Goal: Information Seeking & Learning: Learn about a topic

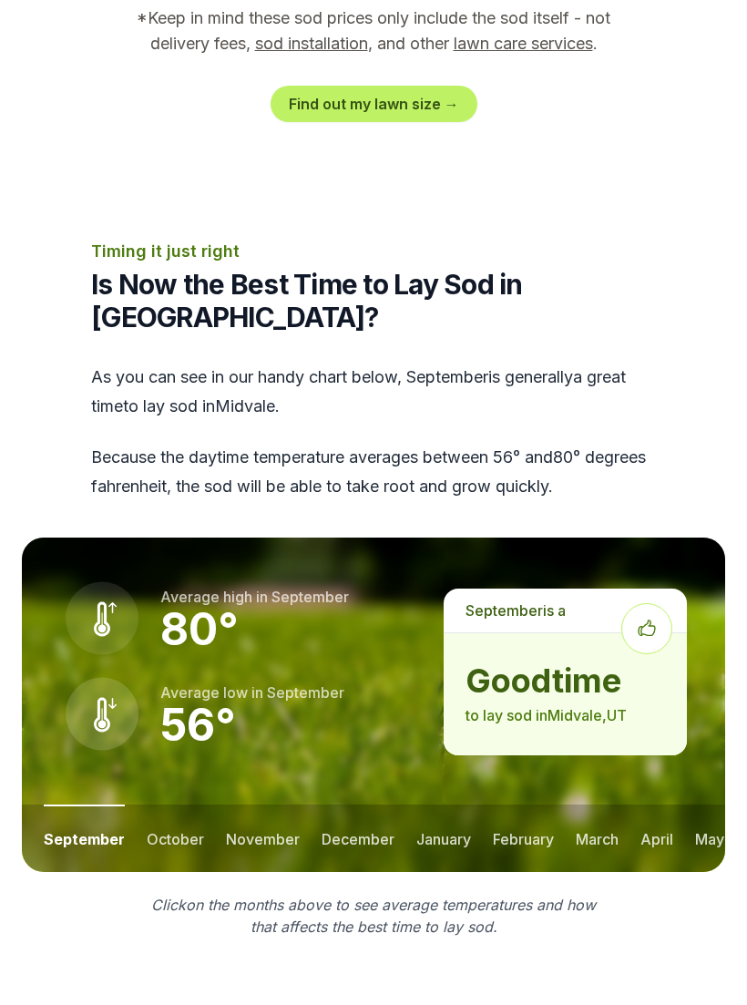
scroll to position [2148, 0]
click at [175, 805] on button "october" at bounding box center [175, 838] width 57 height 67
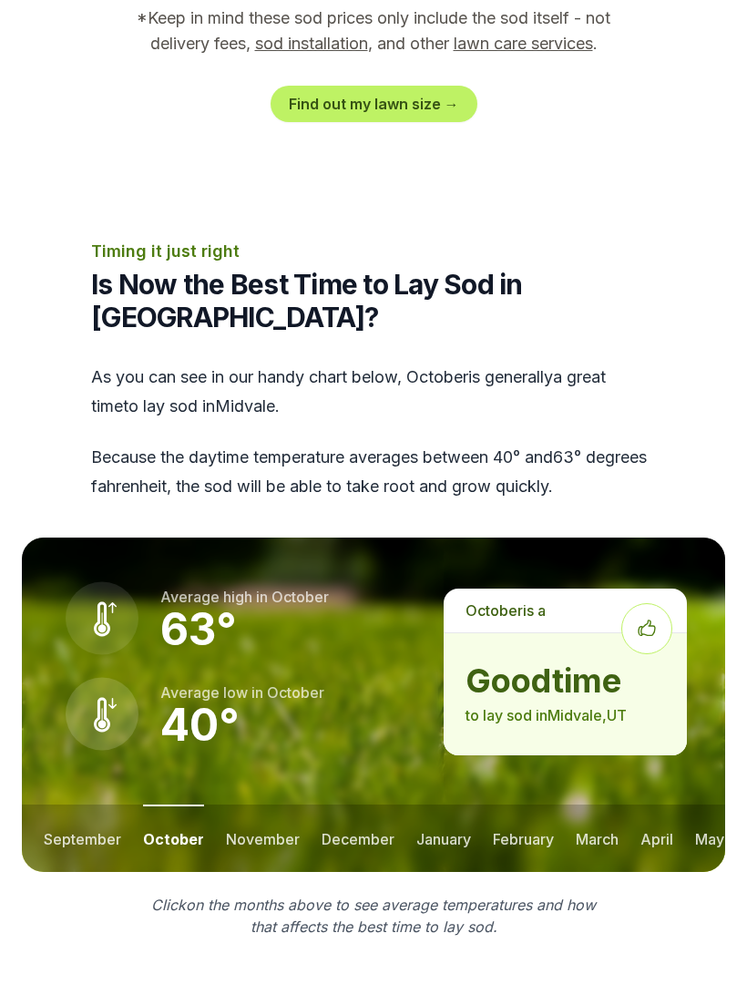
click at [268, 805] on button "november" at bounding box center [263, 838] width 74 height 67
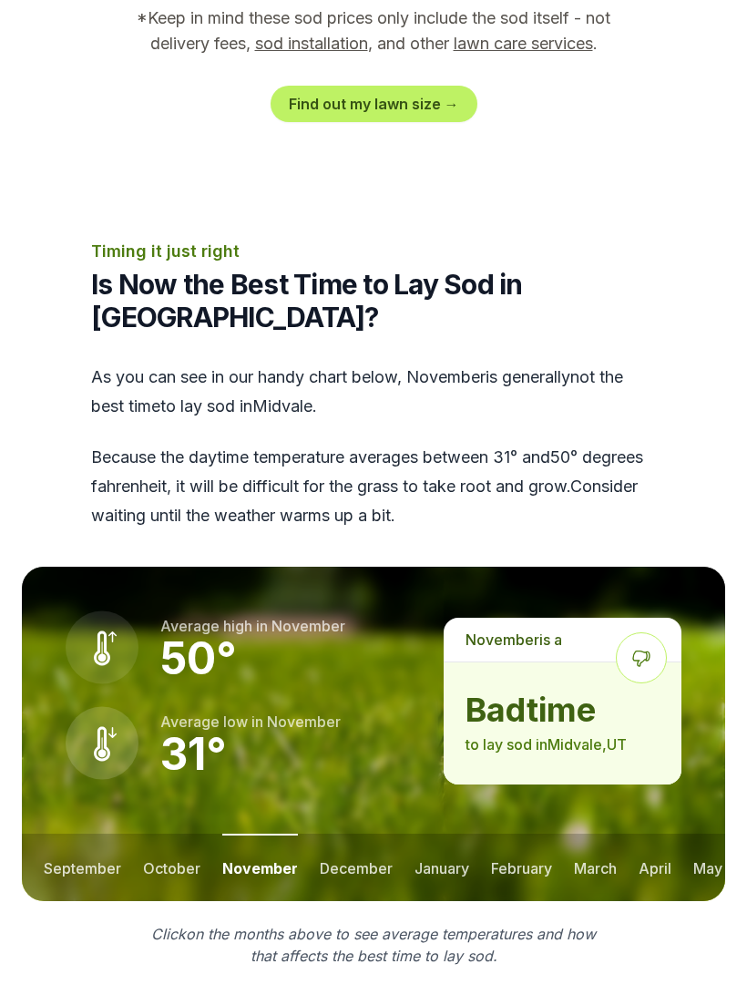
click at [171, 834] on button "october" at bounding box center [171, 867] width 57 height 67
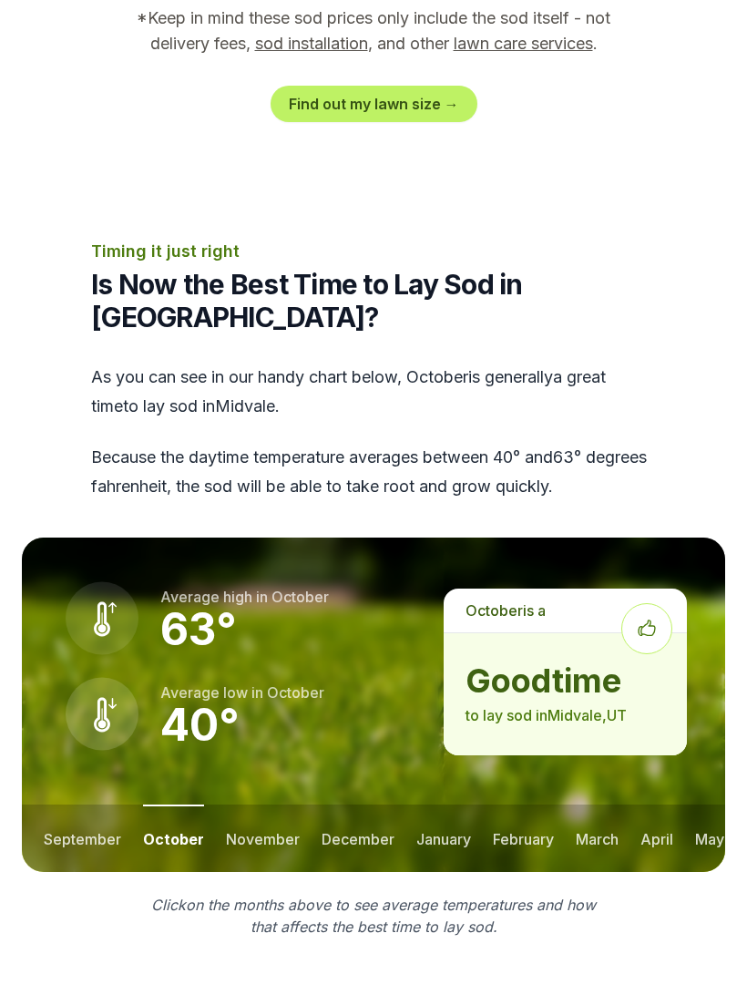
click at [366, 805] on button "december" at bounding box center [358, 838] width 73 height 67
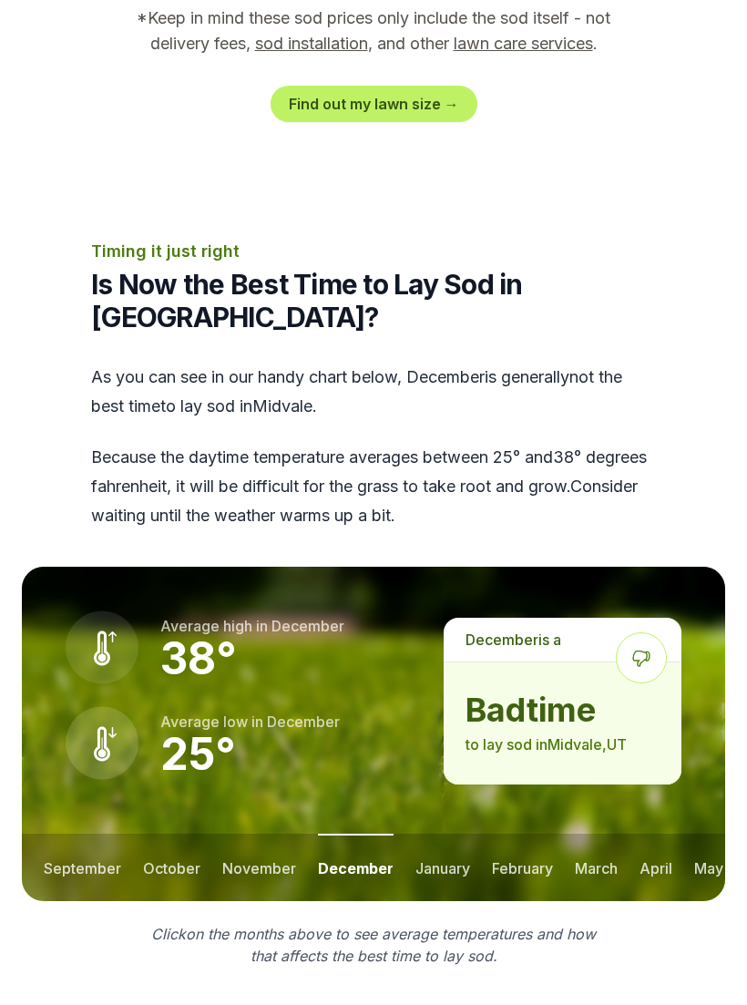
click at [441, 834] on button "january" at bounding box center [443, 867] width 55 height 67
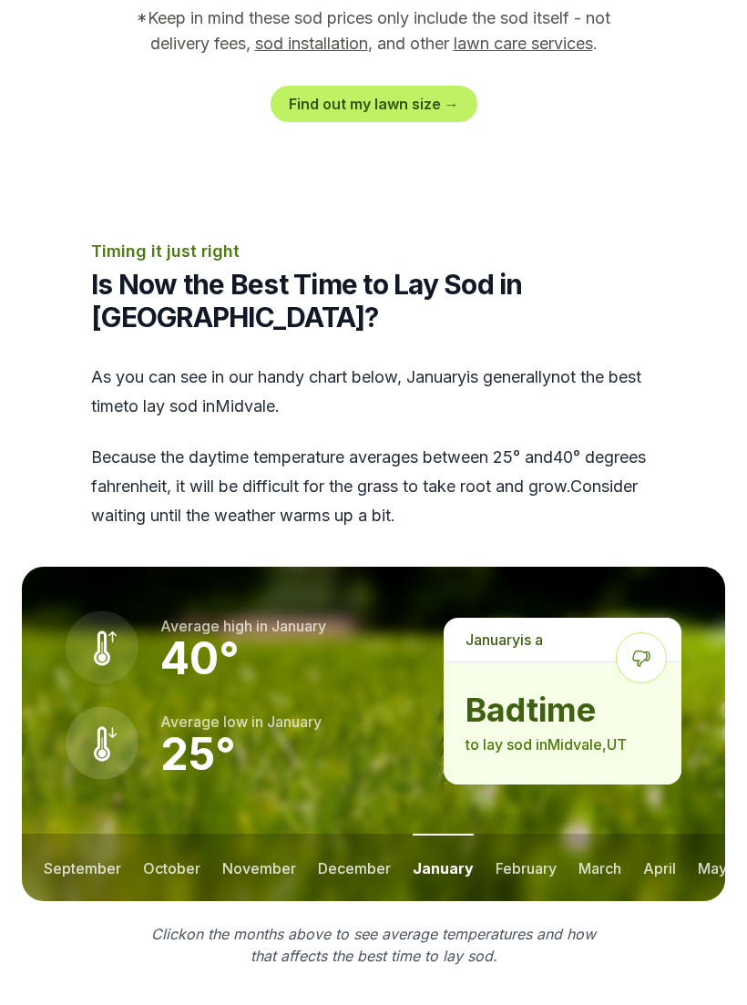
click at [518, 834] on button "february" at bounding box center [526, 867] width 61 height 67
click at [599, 834] on button "march" at bounding box center [599, 867] width 43 height 67
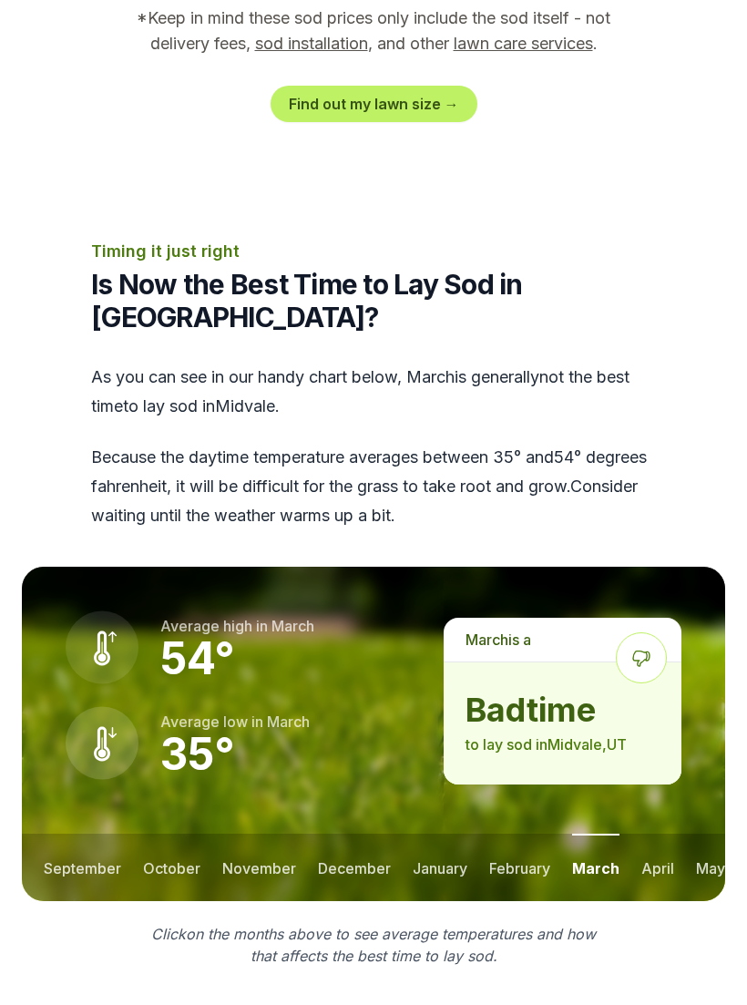
click at [659, 834] on button "april" at bounding box center [658, 867] width 33 height 67
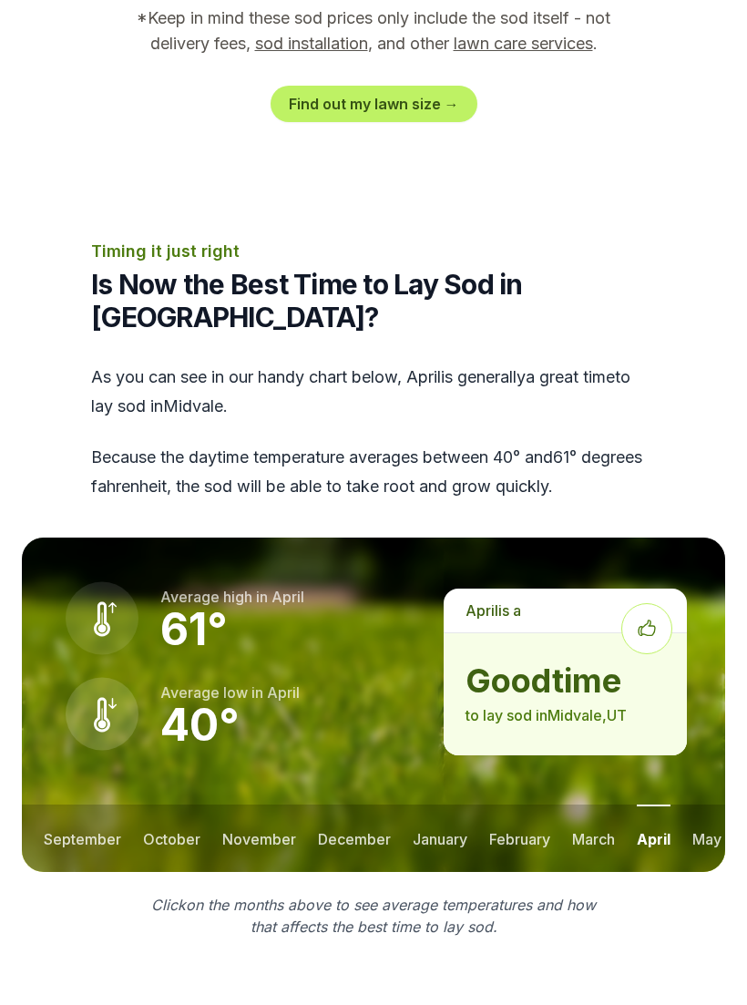
click at [696, 805] on button "may" at bounding box center [707, 838] width 29 height 67
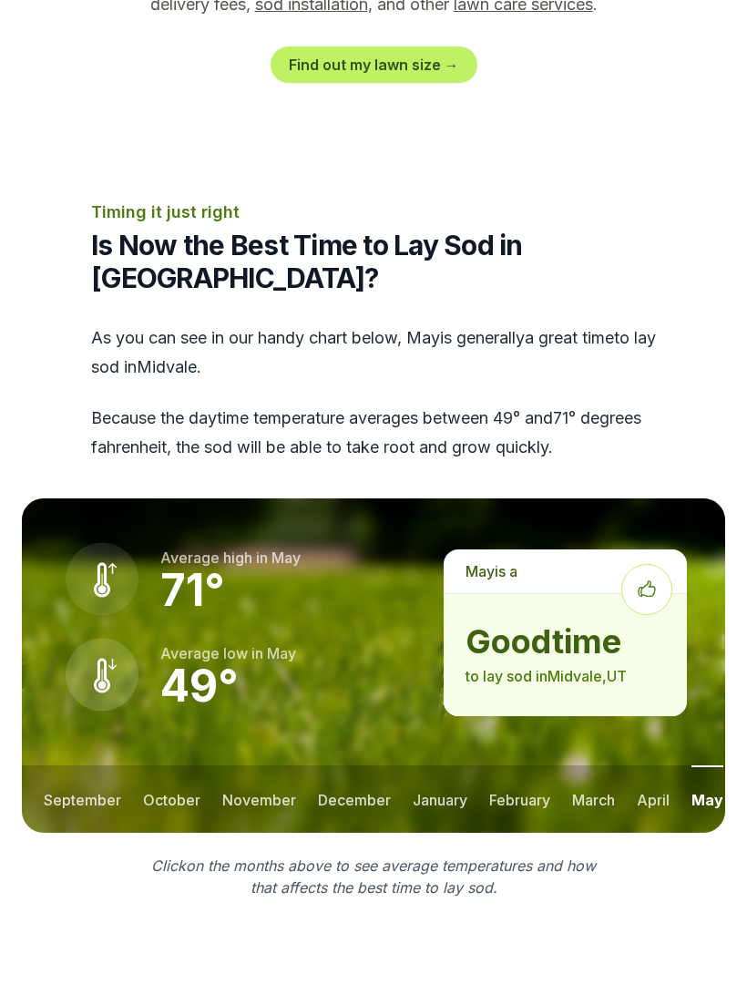
scroll to position [2187, 0]
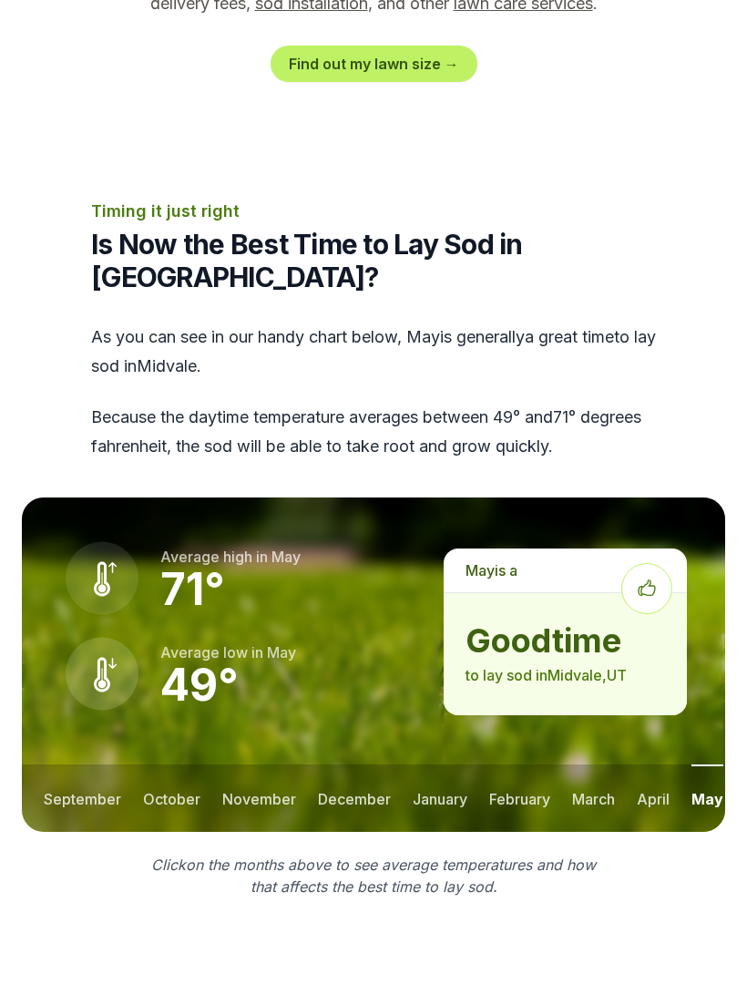
click at [63, 766] on button "september" at bounding box center [82, 799] width 77 height 67
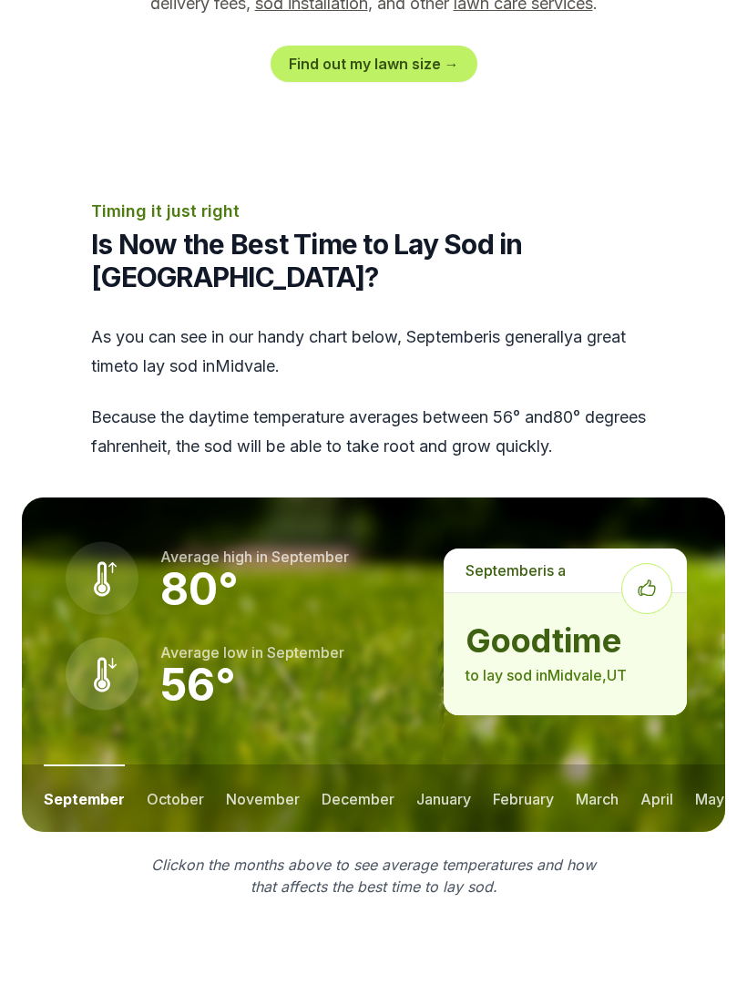
click at [162, 765] on button "october" at bounding box center [175, 798] width 57 height 67
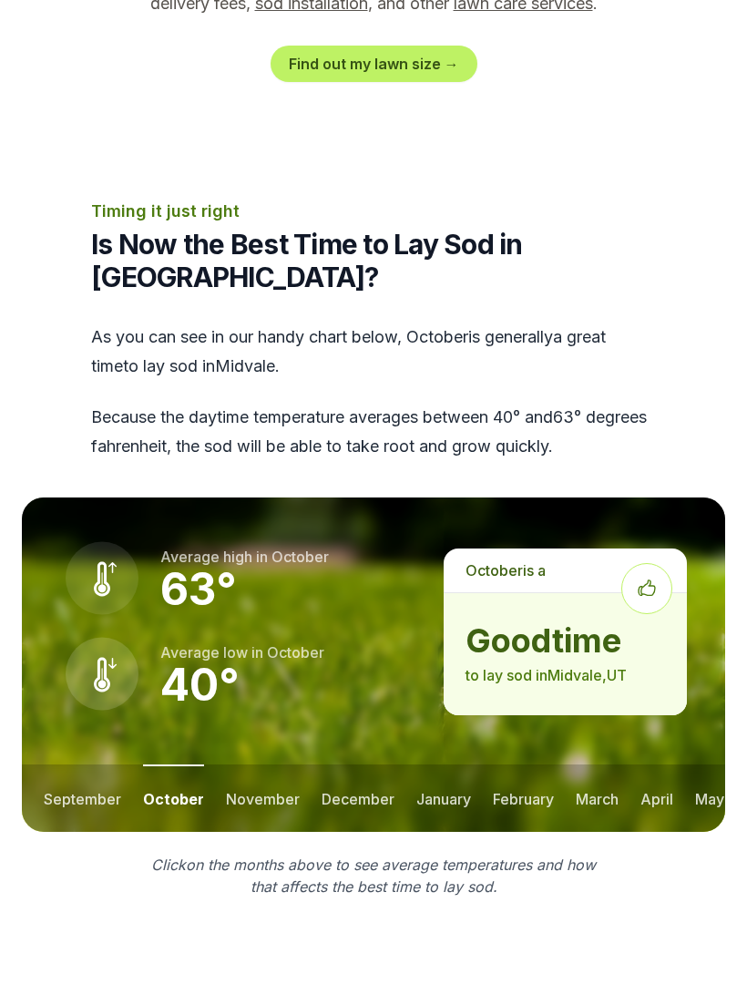
click at [256, 765] on button "november" at bounding box center [263, 798] width 74 height 67
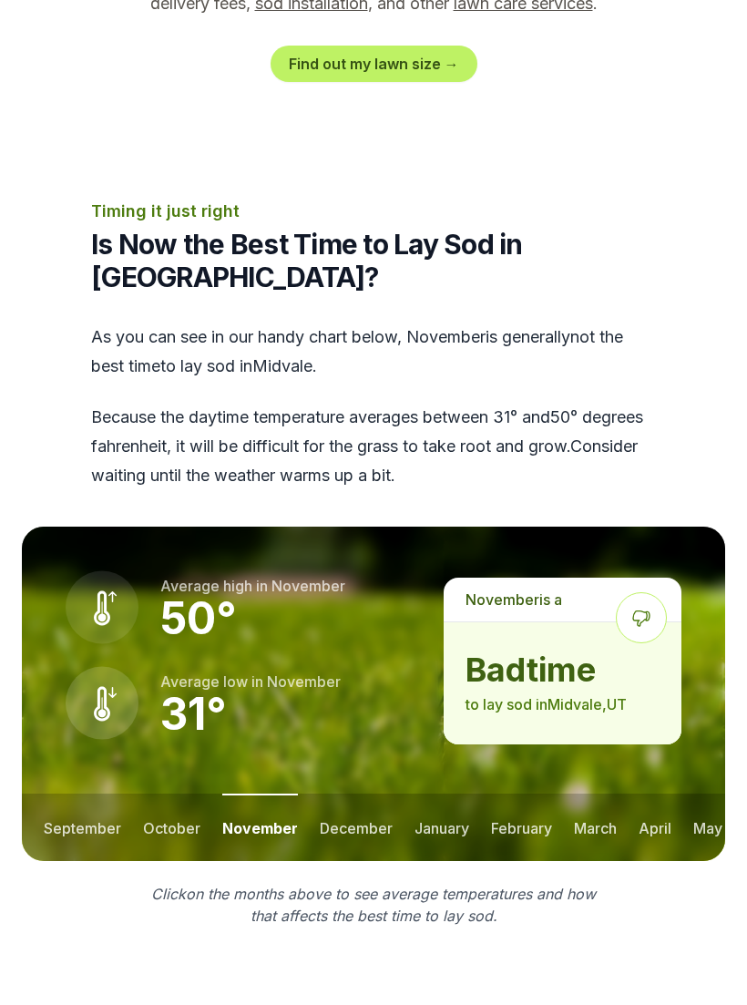
click at [91, 794] on button "september" at bounding box center [82, 827] width 77 height 67
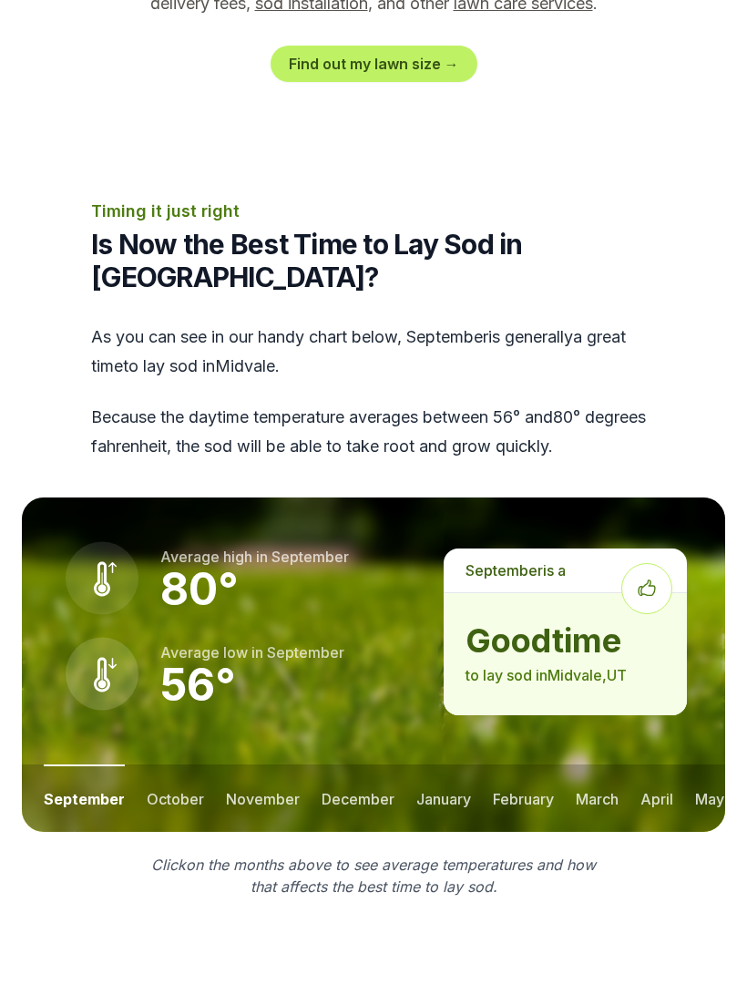
click at [73, 765] on button "september" at bounding box center [84, 798] width 81 height 67
click at [149, 765] on button "october" at bounding box center [175, 798] width 57 height 67
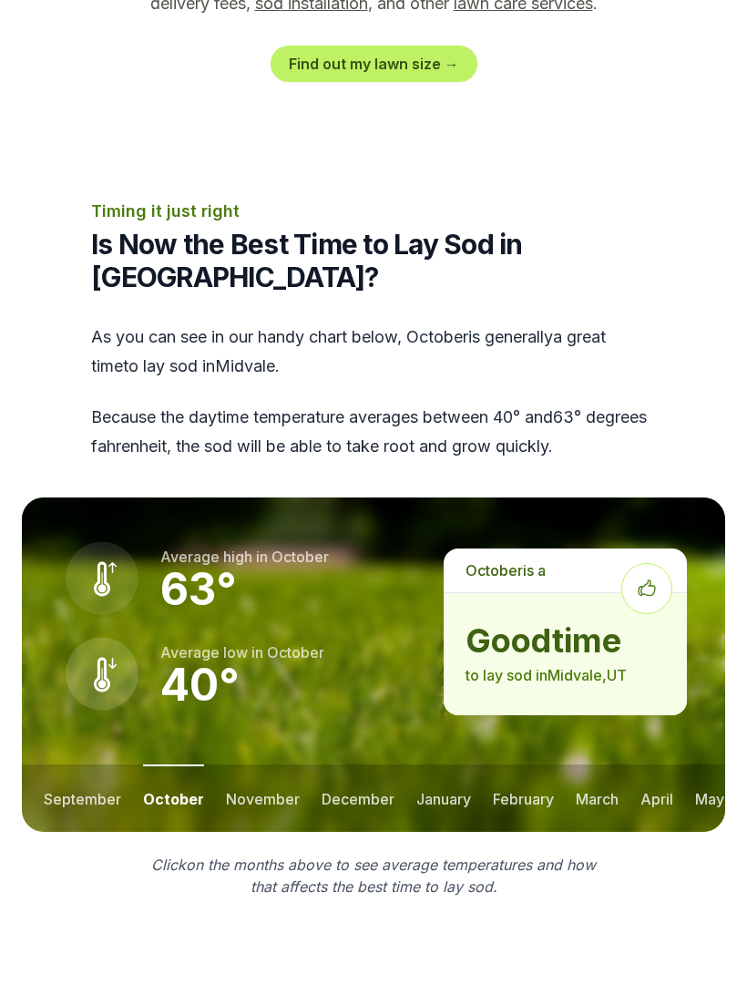
click at [596, 765] on button "march" at bounding box center [597, 798] width 43 height 67
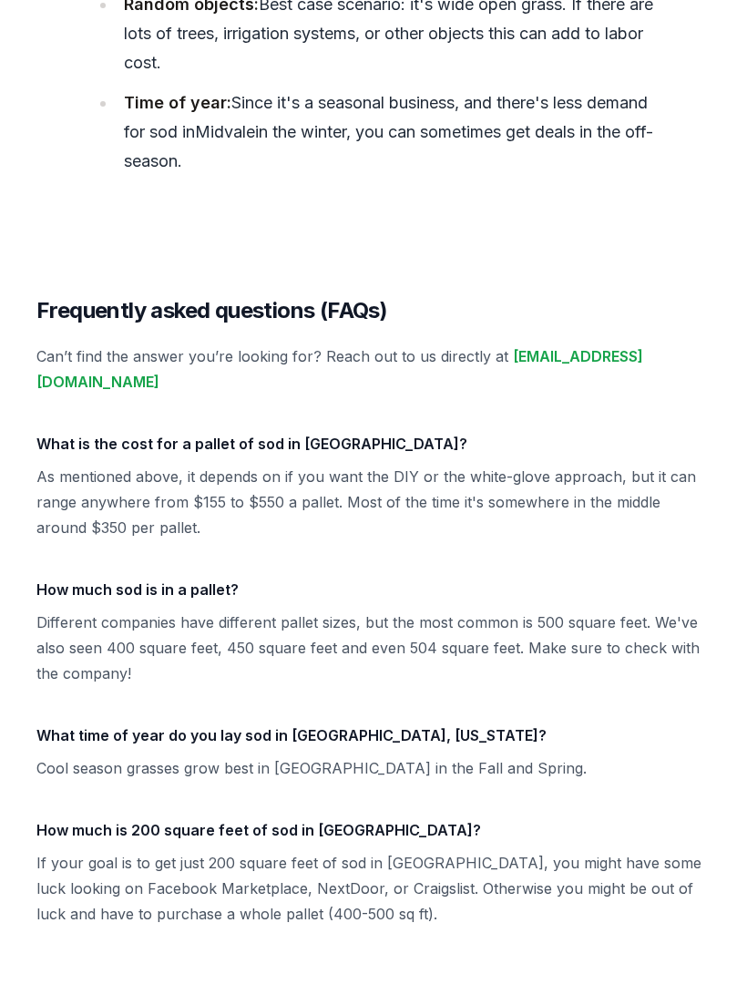
scroll to position [8157, 0]
